Goal: Transaction & Acquisition: Purchase product/service

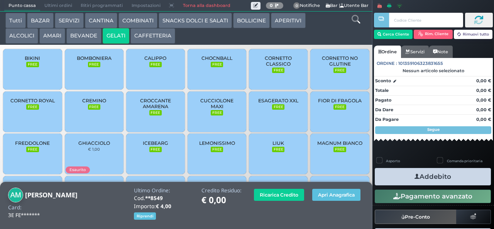
click at [87, 103] on span "CREMINO" at bounding box center [94, 101] width 24 height 6
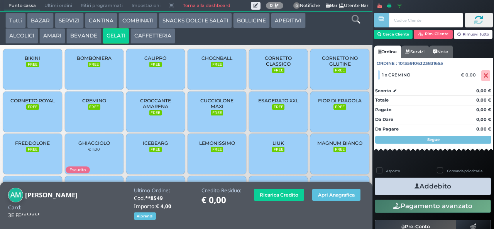
click at [465, 184] on button "Addebito" at bounding box center [432, 185] width 116 height 17
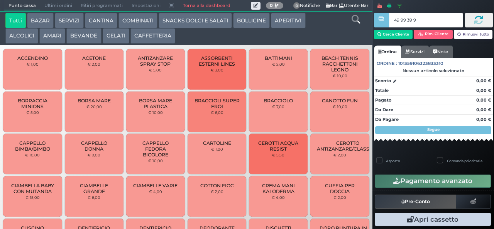
type input "49 99 39 95"
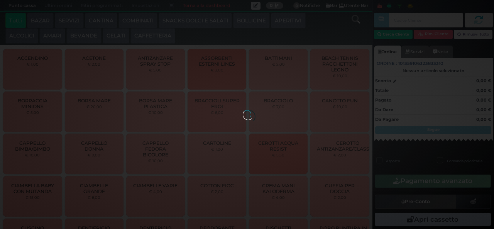
click at [243, 110] on div at bounding box center [247, 114] width 8 height 8
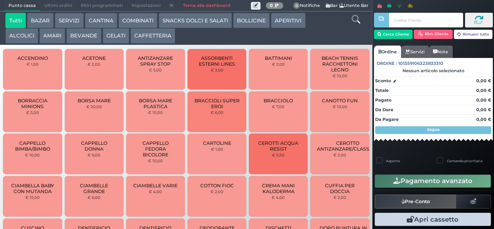
click at [0, 0] on div at bounding box center [0, 0] width 0 height 0
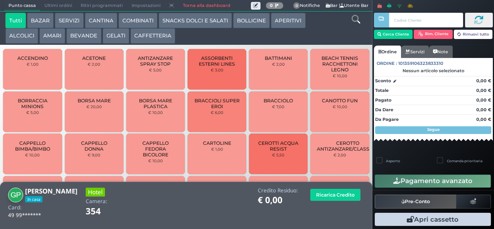
click at [115, 32] on button "GELATI" at bounding box center [116, 35] width 27 height 15
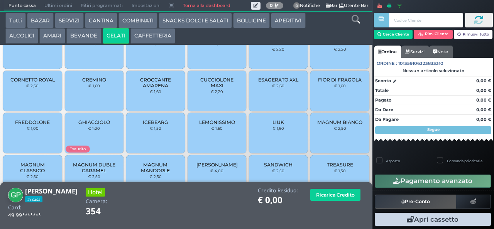
scroll to position [38, 0]
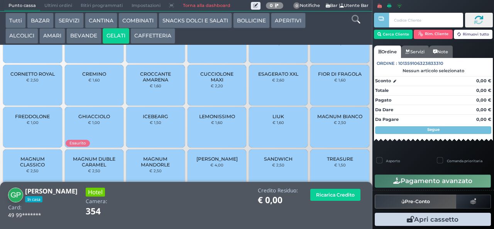
click at [328, 96] on div "FIOR DI FRAGOLA € 1,60" at bounding box center [339, 85] width 59 height 40
click at [327, 91] on div "FIOR DI FRAGOLA € 1,60" at bounding box center [339, 85] width 59 height 40
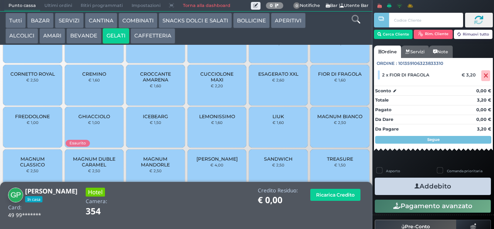
click at [459, 193] on button "Addebito" at bounding box center [432, 185] width 116 height 17
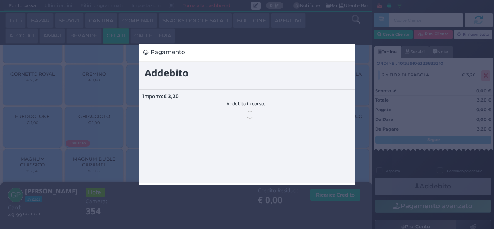
scroll to position [0, 0]
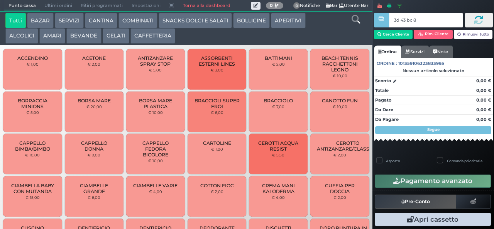
type input "3d 43 bc 8b"
click at [0, 0] on div at bounding box center [0, 0] width 0 height 0
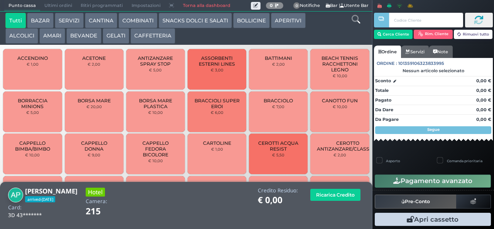
click at [212, 21] on button "SNACKS DOLCI E SALATI" at bounding box center [195, 20] width 73 height 15
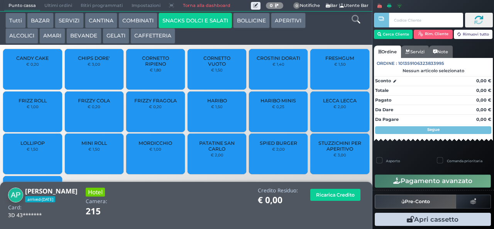
click at [215, 152] on span "PATATINE SAN CARLO" at bounding box center [217, 146] width 46 height 12
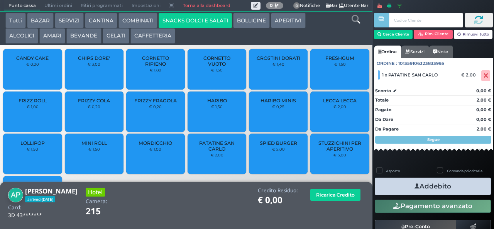
click at [440, 190] on button "Addebito" at bounding box center [432, 185] width 116 height 17
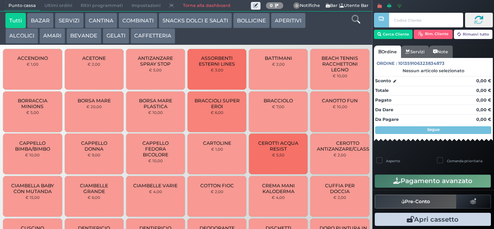
click at [397, 20] on input "text" at bounding box center [426, 20] width 74 height 15
click at [393, 35] on button "Cerca Cliente" at bounding box center [393, 34] width 39 height 9
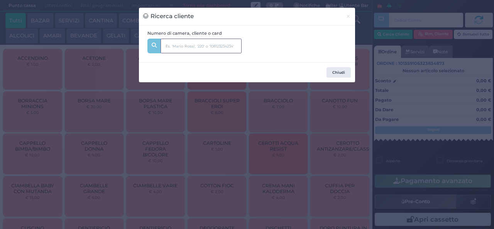
click at [185, 43] on input "text" at bounding box center [200, 46] width 81 height 15
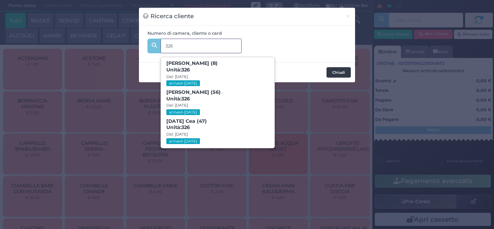
type input "326"
click at [333, 75] on button "Chiudi" at bounding box center [338, 72] width 24 height 11
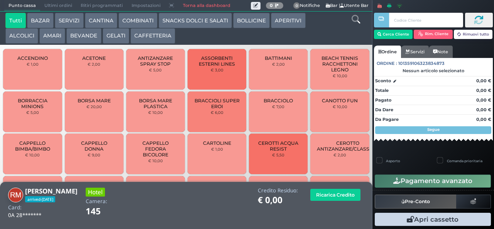
click at [200, 22] on button "SNACKS DOLCI E SALATI" at bounding box center [195, 20] width 73 height 15
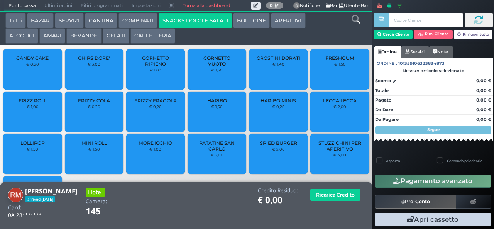
click at [88, 61] on span "CHIPS DORE'" at bounding box center [94, 58] width 32 height 6
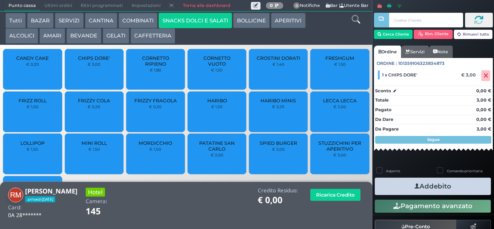
click at [422, 187] on button "Addebito" at bounding box center [432, 185] width 116 height 17
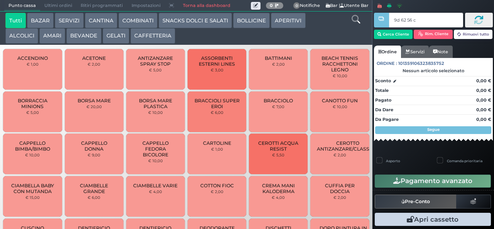
type input "9d 62 56 c3"
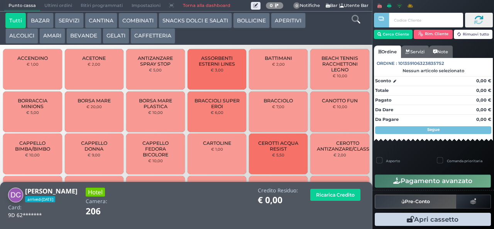
click at [123, 42] on button "GELATI" at bounding box center [116, 35] width 27 height 15
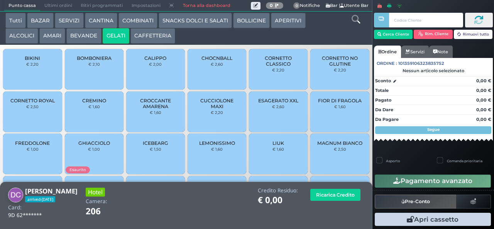
scroll to position [51, 0]
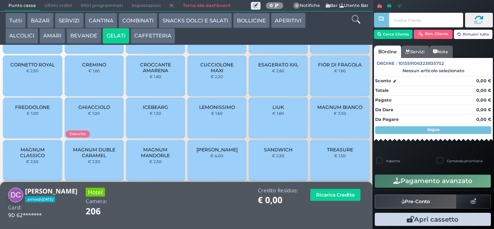
click at [152, 158] on span "MAGNUM MANDORLE" at bounding box center [156, 153] width 46 height 12
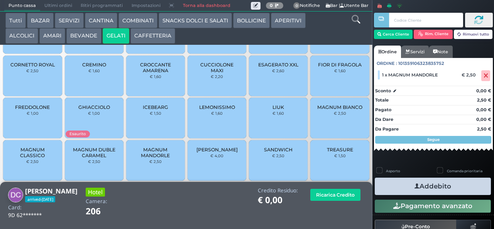
click at [149, 158] on span "MAGNUM MANDORLE" at bounding box center [156, 153] width 46 height 12
click at [174, 23] on button "SNACKS DOLCI E SALATI" at bounding box center [195, 20] width 73 height 15
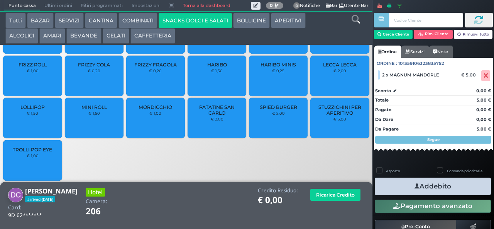
scroll to position [0, 0]
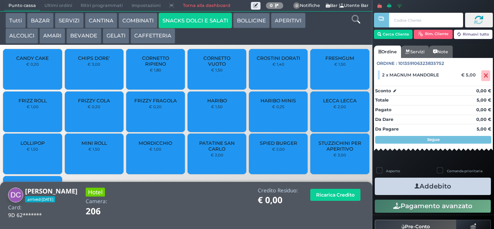
click at [86, 61] on span "CHIPS DORE'" at bounding box center [94, 58] width 32 height 6
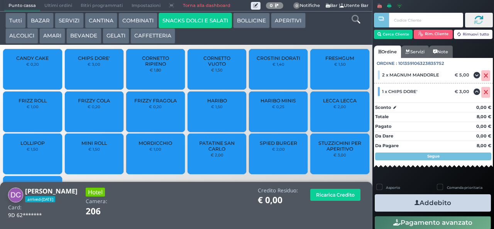
click at [452, 201] on button "Addebito" at bounding box center [432, 202] width 116 height 17
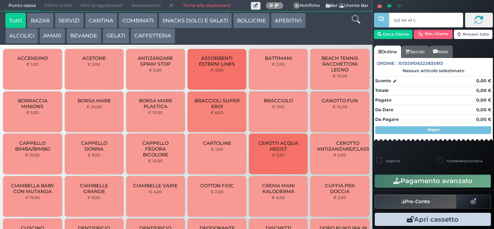
type input "bd 4a 41 c3"
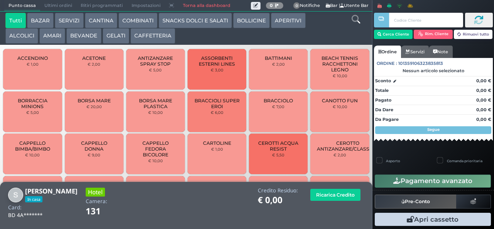
click at [186, 21] on button "SNACKS DOLCI E SALATI" at bounding box center [195, 20] width 73 height 15
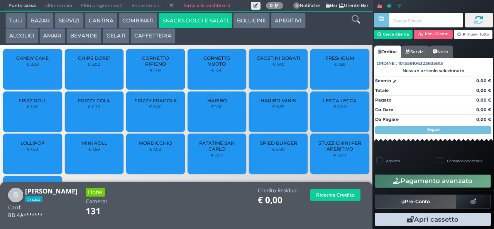
click at [89, 61] on span "CHIPS DORE'" at bounding box center [94, 58] width 32 height 6
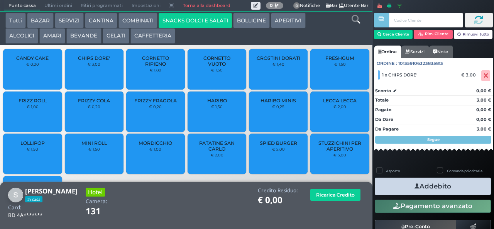
click at [207, 152] on span "PATATINE SAN CARLO" at bounding box center [217, 146] width 46 height 12
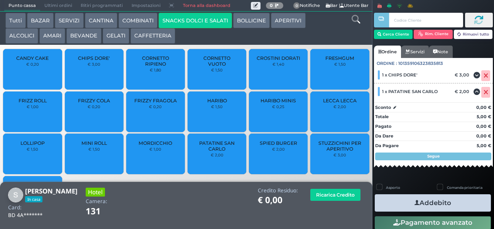
click at [211, 152] on span "PATATINE SAN CARLO" at bounding box center [217, 146] width 46 height 12
click at [78, 36] on button "BEVANDE" at bounding box center [83, 35] width 35 height 15
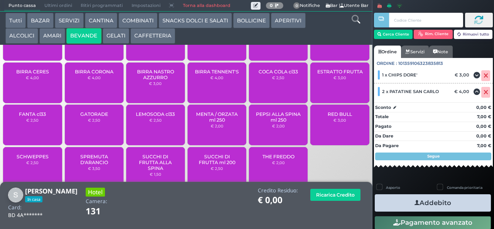
scroll to position [51, 0]
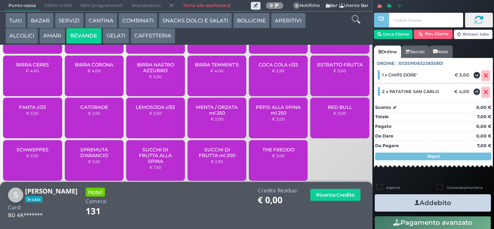
click at [272, 152] on span "THE FREDDO" at bounding box center [278, 150] width 32 height 6
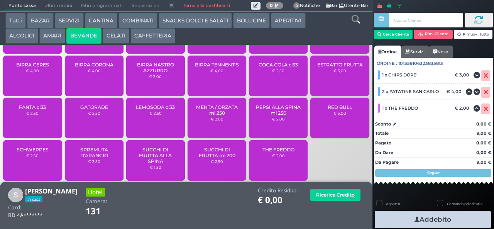
click at [279, 157] on div "THE FREDDO € 2,00" at bounding box center [278, 160] width 59 height 40
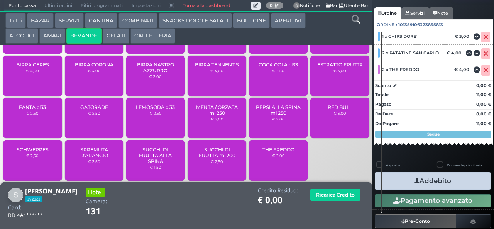
scroll to position [56, 0]
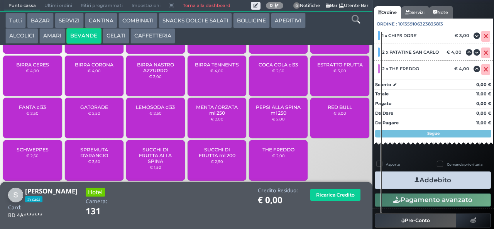
click at [454, 178] on button "Addebito" at bounding box center [432, 179] width 116 height 17
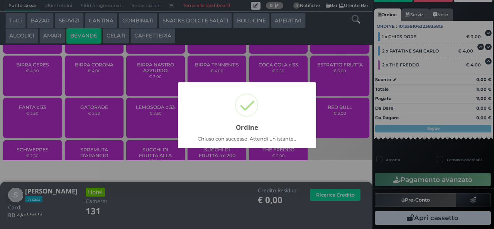
scroll to position [53, 0]
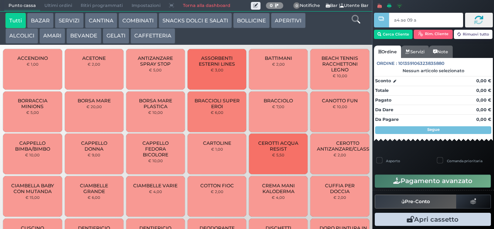
type input "a4 ae 09 af"
click at [201, 23] on button "SNACKS DOLCI E SALATI" at bounding box center [195, 20] width 73 height 15
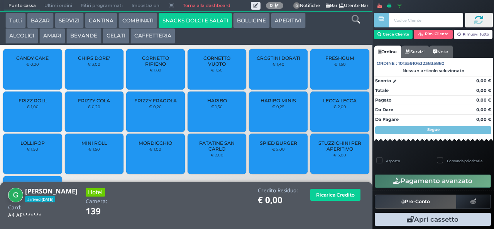
click at [94, 61] on span "CHIPS DORE'" at bounding box center [94, 58] width 32 height 6
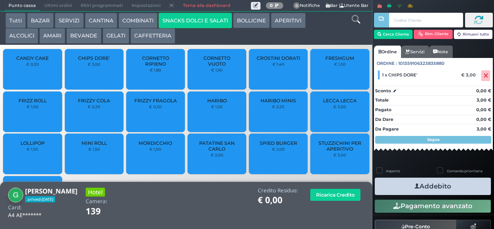
click at [443, 192] on button "Addebito" at bounding box center [432, 185] width 116 height 17
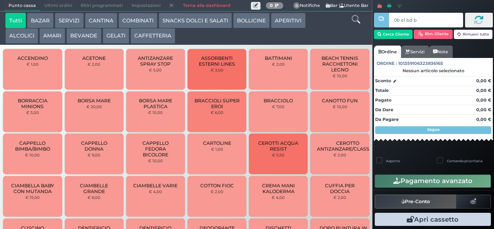
type input "0b e1 bd b9"
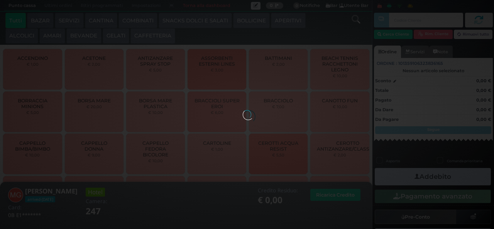
click at [112, 37] on button "GELATI" at bounding box center [116, 35] width 27 height 15
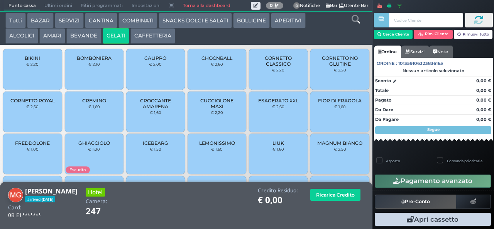
click at [334, 120] on div "FIOR DI FRAGOLA € 1,60" at bounding box center [339, 111] width 59 height 40
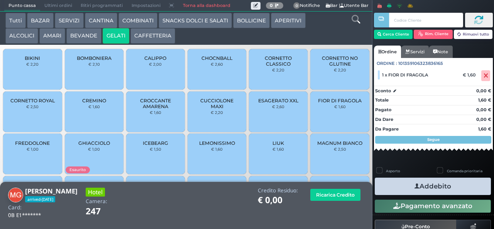
click at [453, 189] on button "Addebito" at bounding box center [432, 185] width 116 height 17
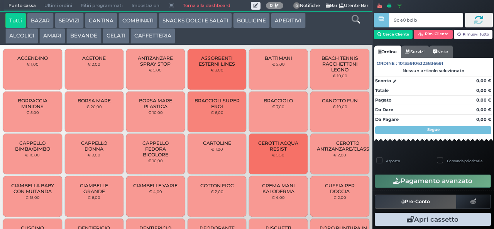
type input "9c e0 bd b9"
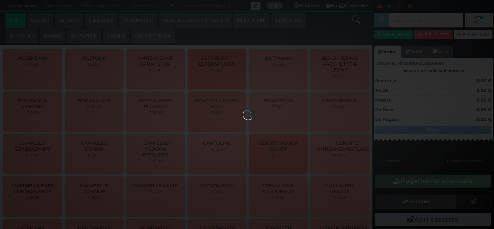
click at [204, 25] on button "SNACKS DOLCI E SALATI" at bounding box center [195, 20] width 73 height 15
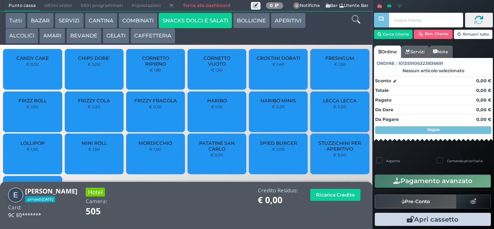
click at [42, 146] on span "LOLLIPOP" at bounding box center [32, 143] width 24 height 6
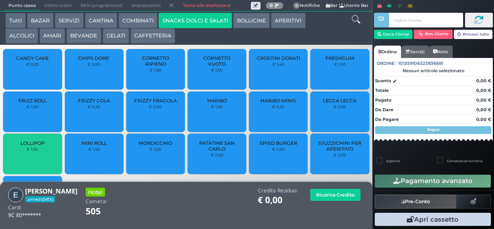
click at [41, 146] on span "LOLLIPOP" at bounding box center [32, 143] width 24 height 6
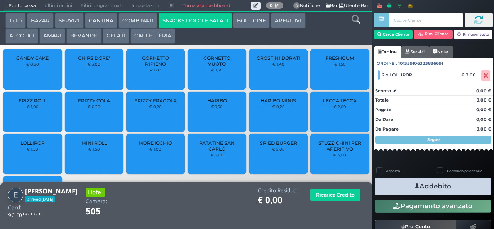
click at [462, 191] on button "Addebito" at bounding box center [432, 185] width 116 height 17
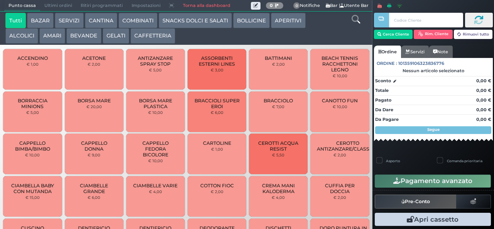
click at [138, 22] on button "COMBINATI" at bounding box center [137, 20] width 39 height 15
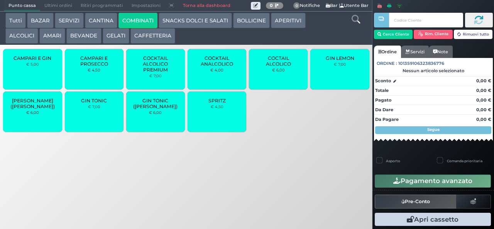
click at [151, 39] on button "CAFFETTERIA" at bounding box center [152, 35] width 45 height 15
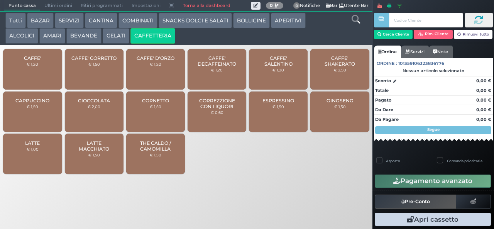
click at [76, 41] on button "BEVANDE" at bounding box center [83, 35] width 35 height 15
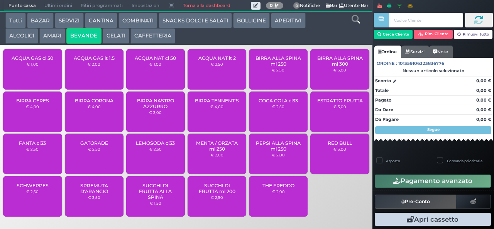
click at [31, 38] on button "ALCOLICI" at bounding box center [21, 35] width 33 height 15
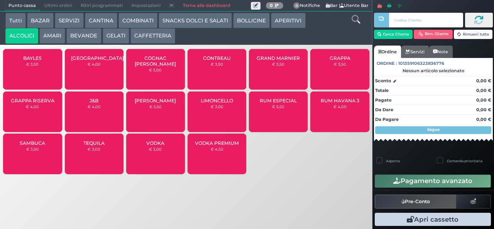
click at [250, 21] on button "BOLLICINE" at bounding box center [251, 20] width 37 height 15
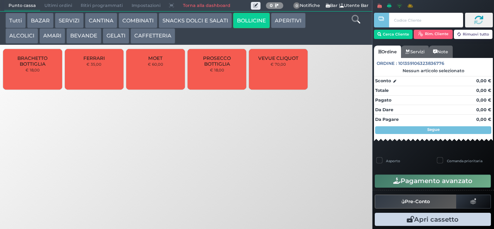
click at [96, 25] on button "CANTINA" at bounding box center [101, 20] width 32 height 15
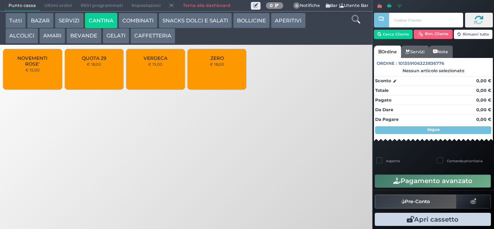
click at [116, 41] on button "GELATI" at bounding box center [116, 35] width 27 height 15
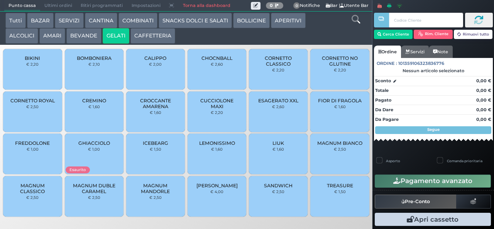
click at [103, 28] on button "GELATI" at bounding box center [116, 35] width 27 height 15
click at [0, 0] on div at bounding box center [0, 0] width 0 height 0
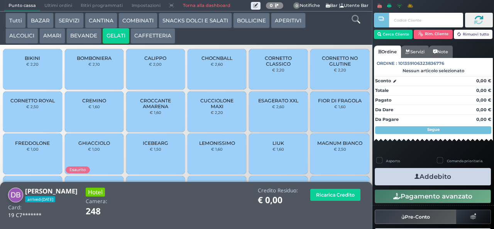
click at [203, 25] on button "SNACKS DOLCI E SALATI" at bounding box center [195, 20] width 73 height 15
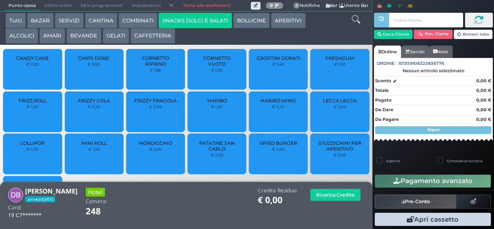
click at [90, 61] on span "CHIPS DORE'" at bounding box center [94, 58] width 32 height 6
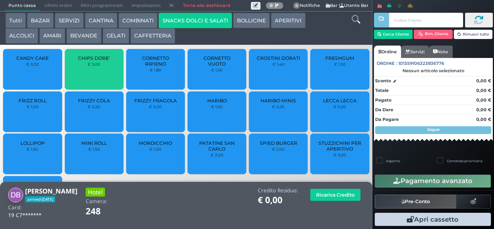
click at [139, 22] on button "COMBINATI" at bounding box center [137, 20] width 39 height 15
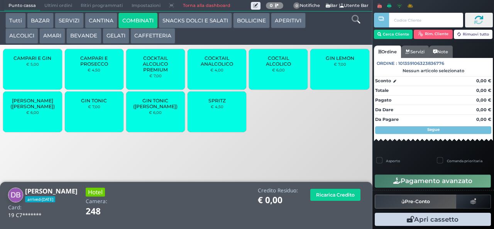
click at [213, 103] on span "SPRITZ" at bounding box center [216, 101] width 17 height 6
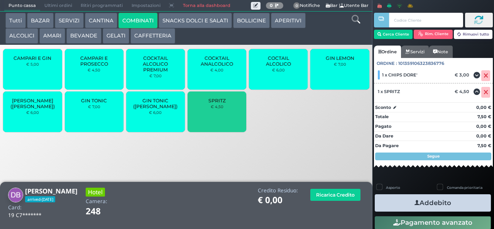
click at [454, 206] on button "Addebito" at bounding box center [432, 202] width 116 height 17
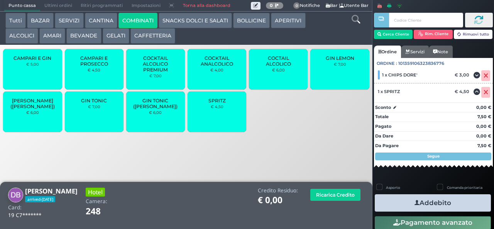
click at [428, 204] on button "Addebito" at bounding box center [432, 202] width 116 height 17
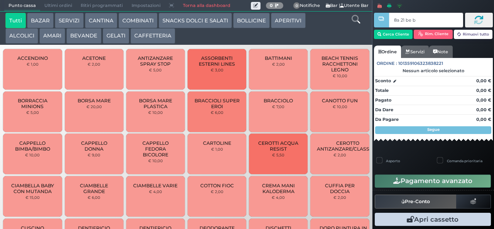
type input "8a 21 be b9"
click at [86, 37] on button "BEVANDE" at bounding box center [83, 35] width 35 height 15
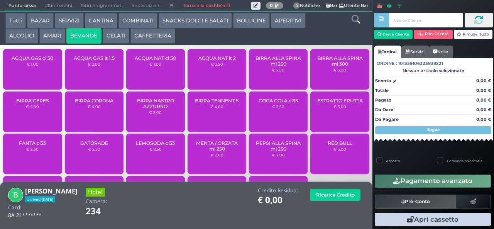
click at [91, 74] on div "ACQUA GAS lt 1.5 € 2,00" at bounding box center [94, 69] width 59 height 40
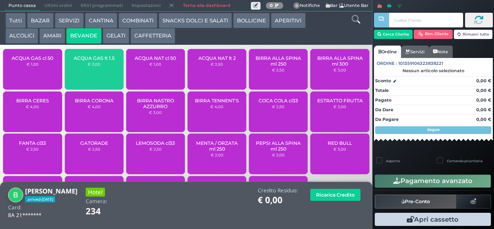
click at [216, 66] on small "€ 2,50" at bounding box center [217, 64] width 12 height 5
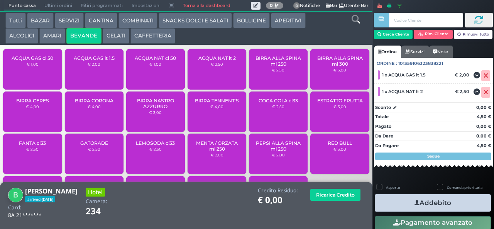
click at [440, 203] on button "Addebito" at bounding box center [432, 202] width 116 height 17
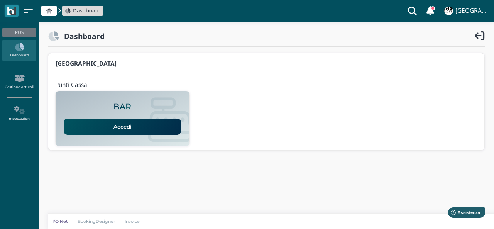
click at [153, 124] on link "Accedi" at bounding box center [122, 126] width 117 height 16
click at [153, 125] on link "Accedi" at bounding box center [122, 126] width 117 height 16
